Goal: Task Accomplishment & Management: Manage account settings

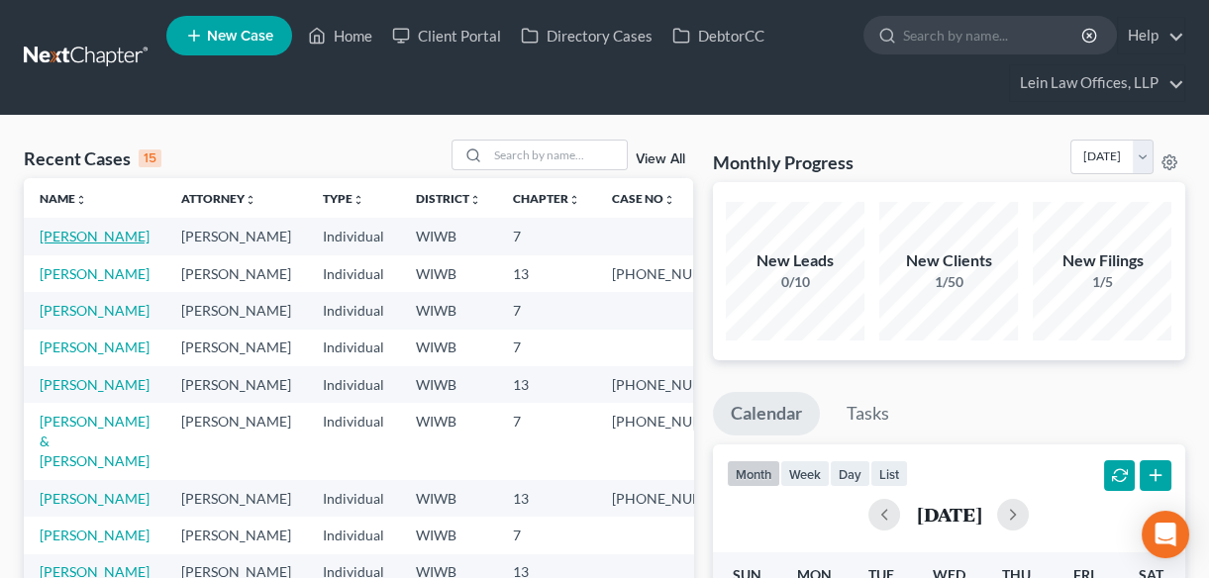
click at [74, 237] on link "[PERSON_NAME]" at bounding box center [95, 236] width 110 height 17
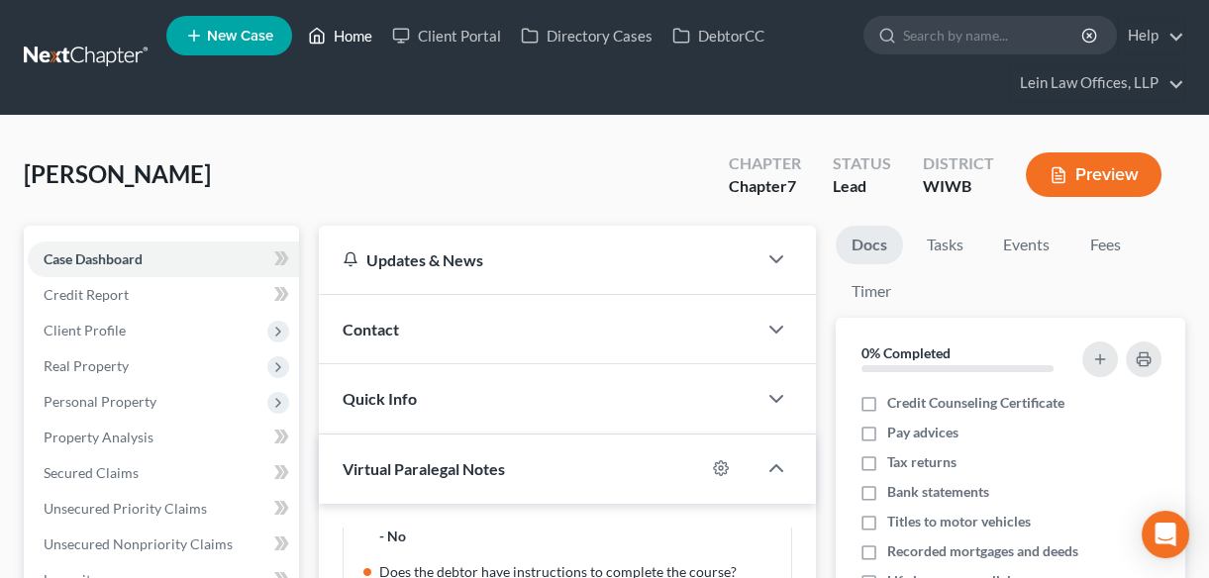
click at [340, 29] on link "Home" at bounding box center [340, 36] width 84 height 36
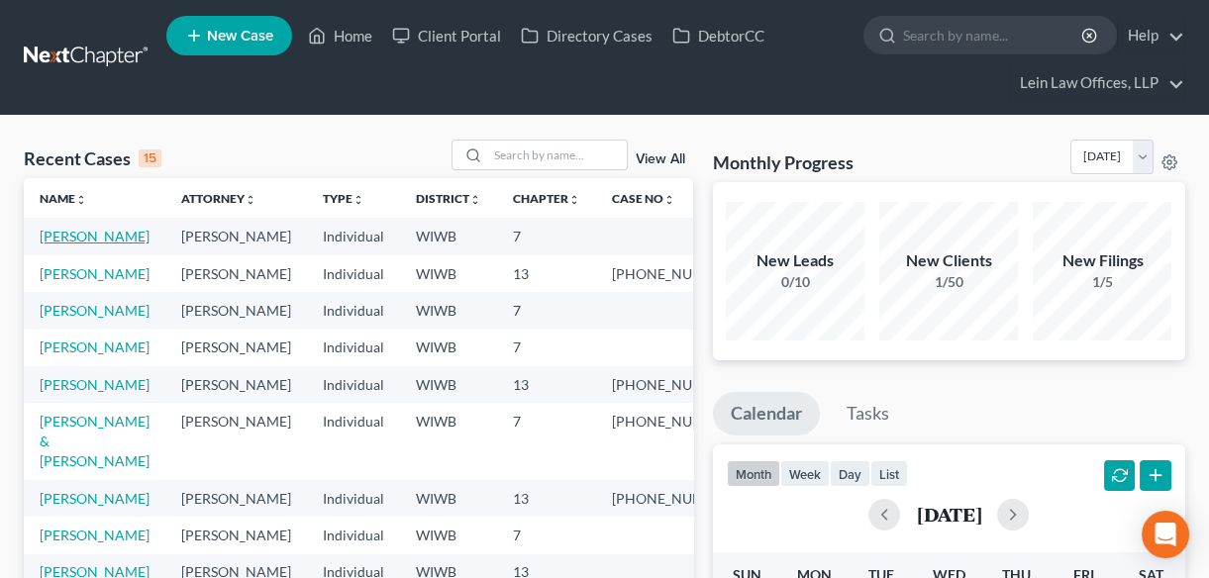
click at [63, 239] on link "[PERSON_NAME]" at bounding box center [95, 236] width 110 height 17
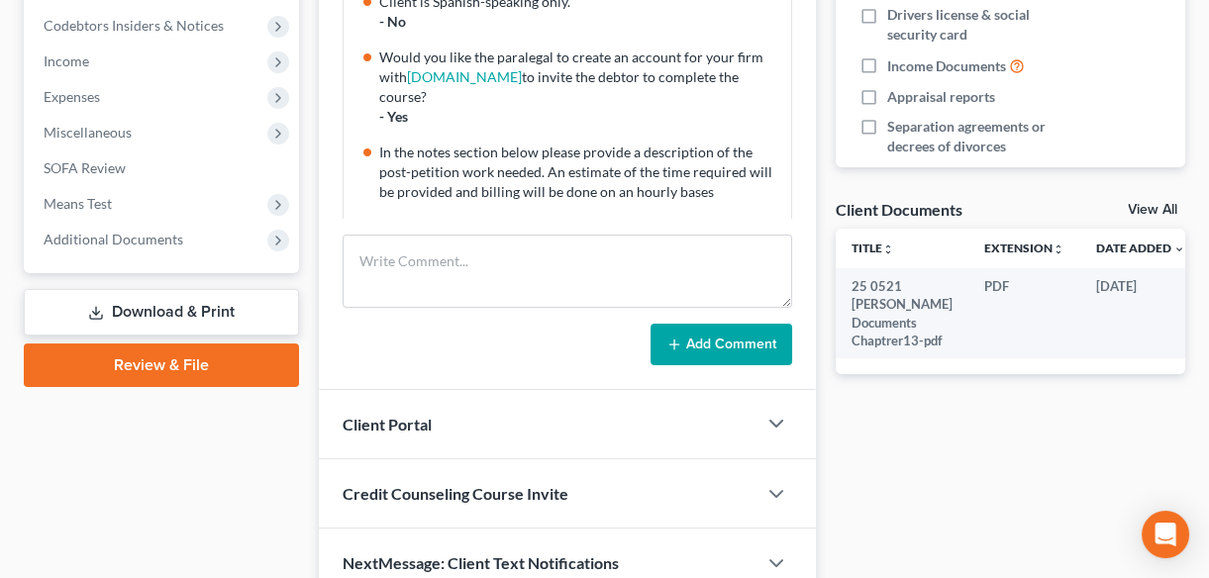
scroll to position [629, 0]
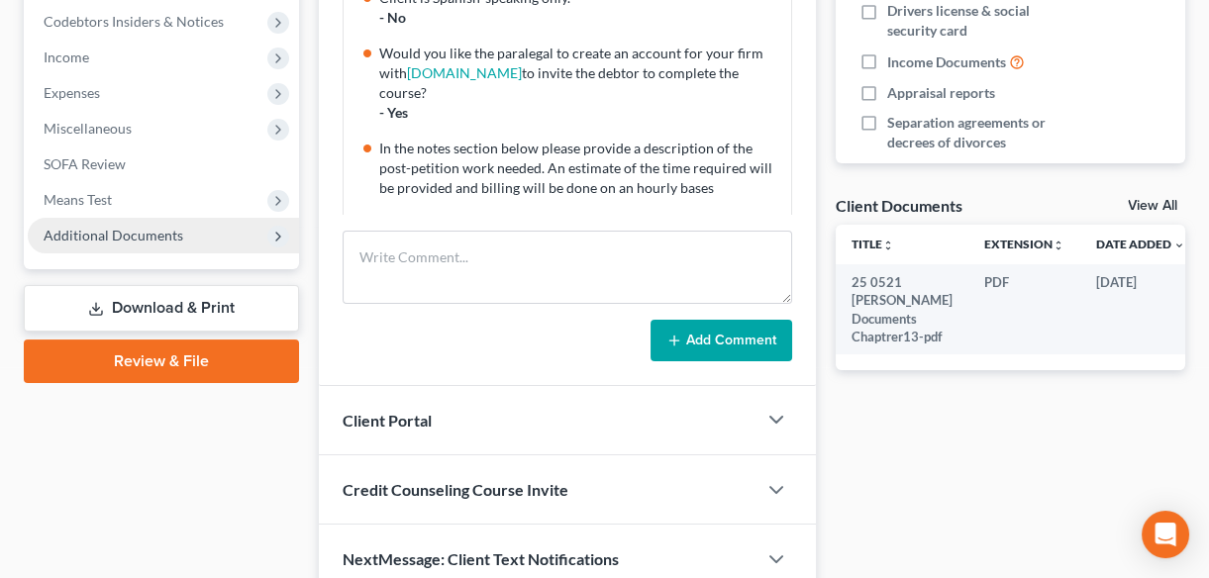
click at [170, 237] on span "Additional Documents" at bounding box center [114, 235] width 140 height 17
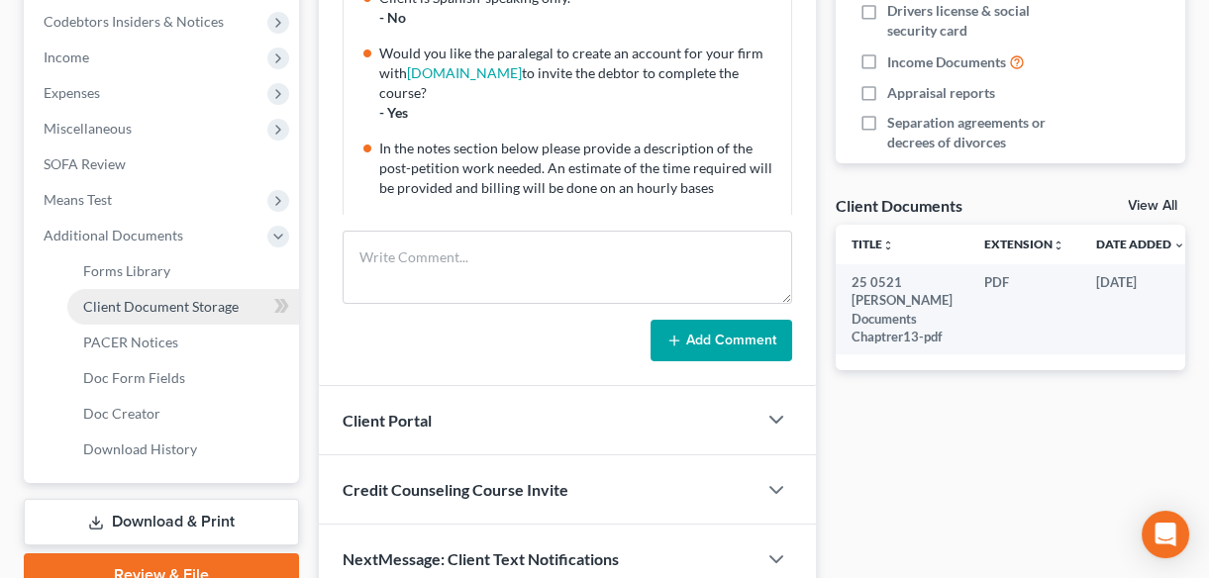
click at [207, 310] on span "Client Document Storage" at bounding box center [160, 306] width 155 height 17
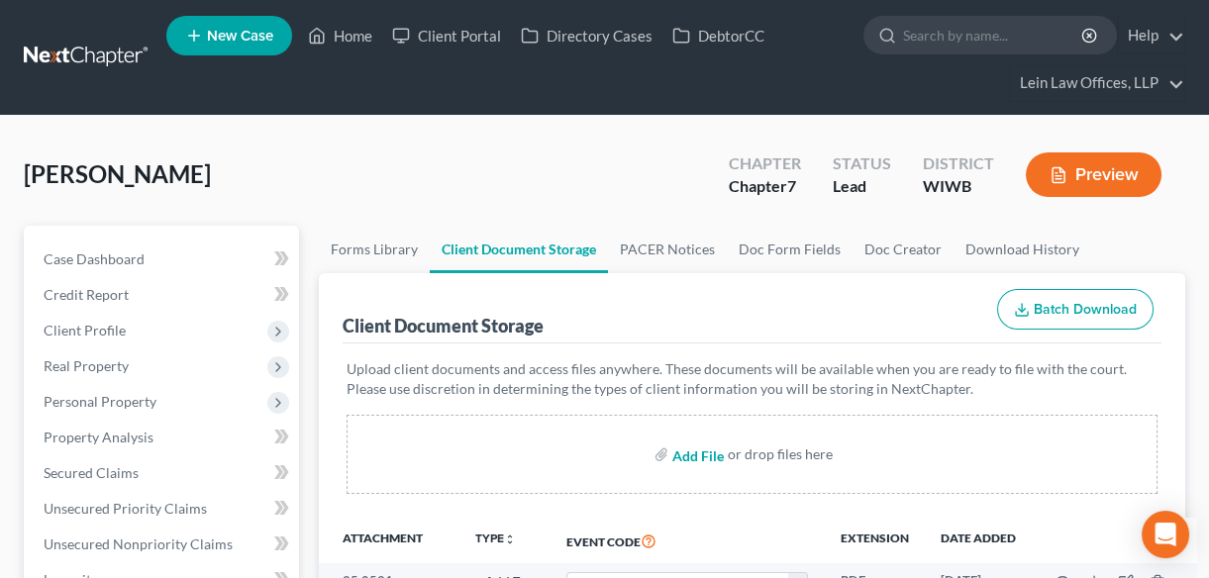
click at [687, 454] on input "file" at bounding box center [696, 454] width 48 height 36
type input "C:\fakepath\25 0103 2024 Income Taxes.pdf"
click at [340, 37] on link "Home" at bounding box center [340, 36] width 84 height 36
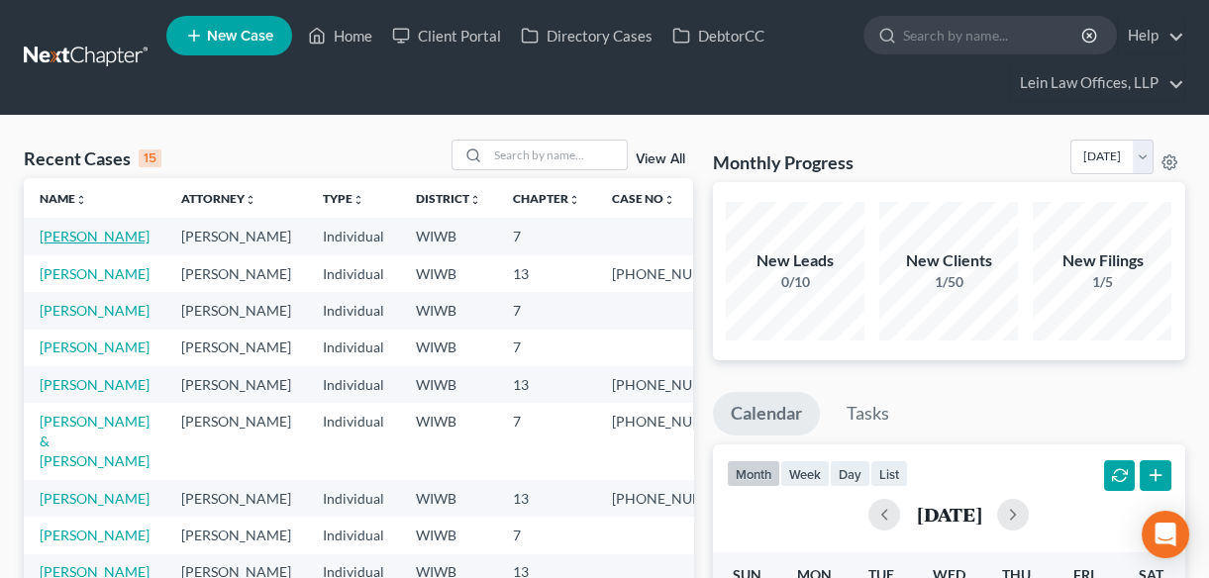
click at [99, 235] on link "[PERSON_NAME]" at bounding box center [95, 236] width 110 height 17
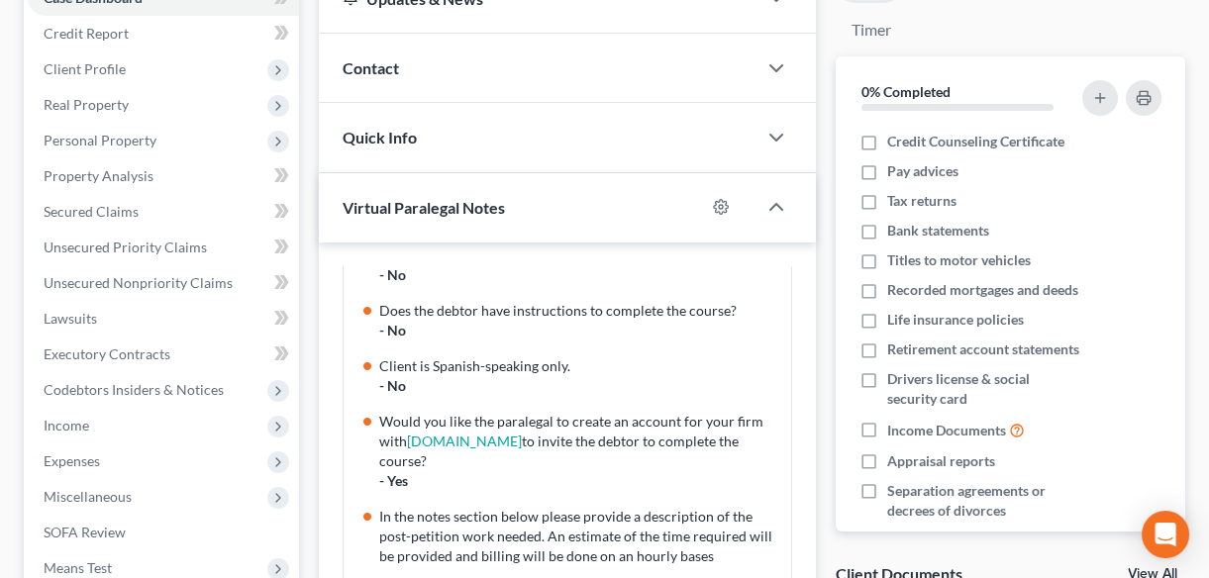
scroll to position [359, 0]
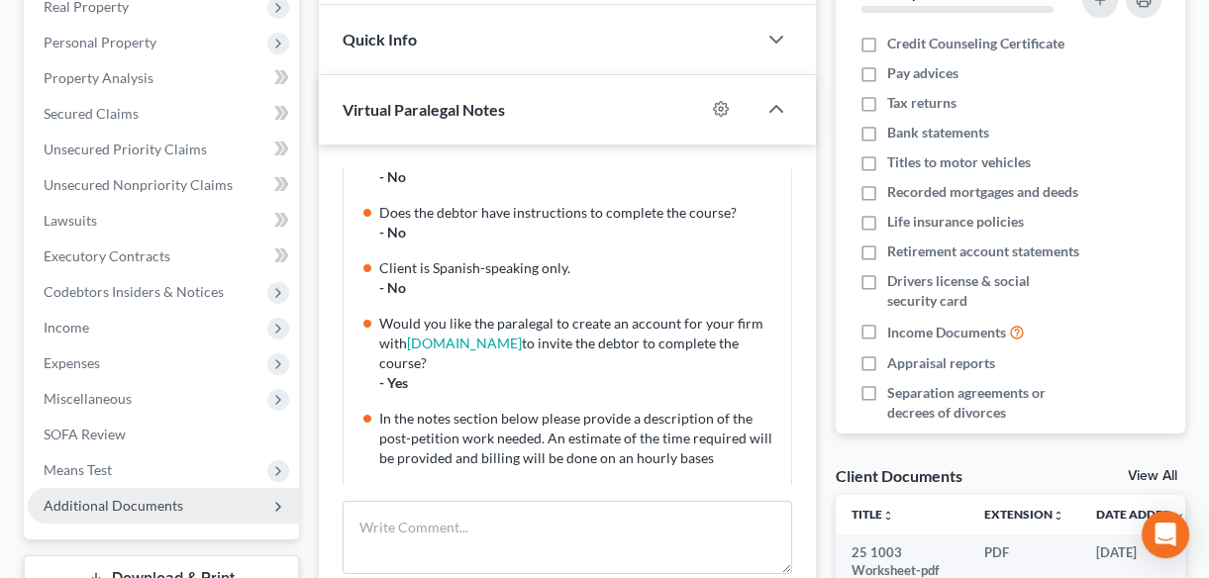
click at [100, 509] on span "Additional Documents" at bounding box center [114, 505] width 140 height 17
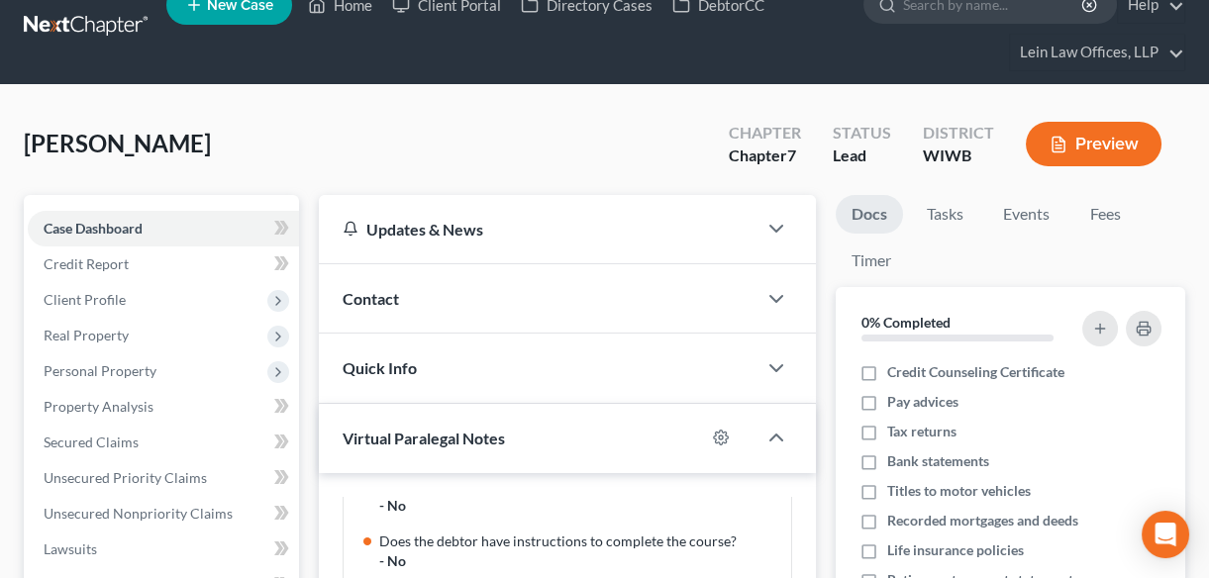
scroll to position [0, 0]
